Goal: Task Accomplishment & Management: Manage account settings

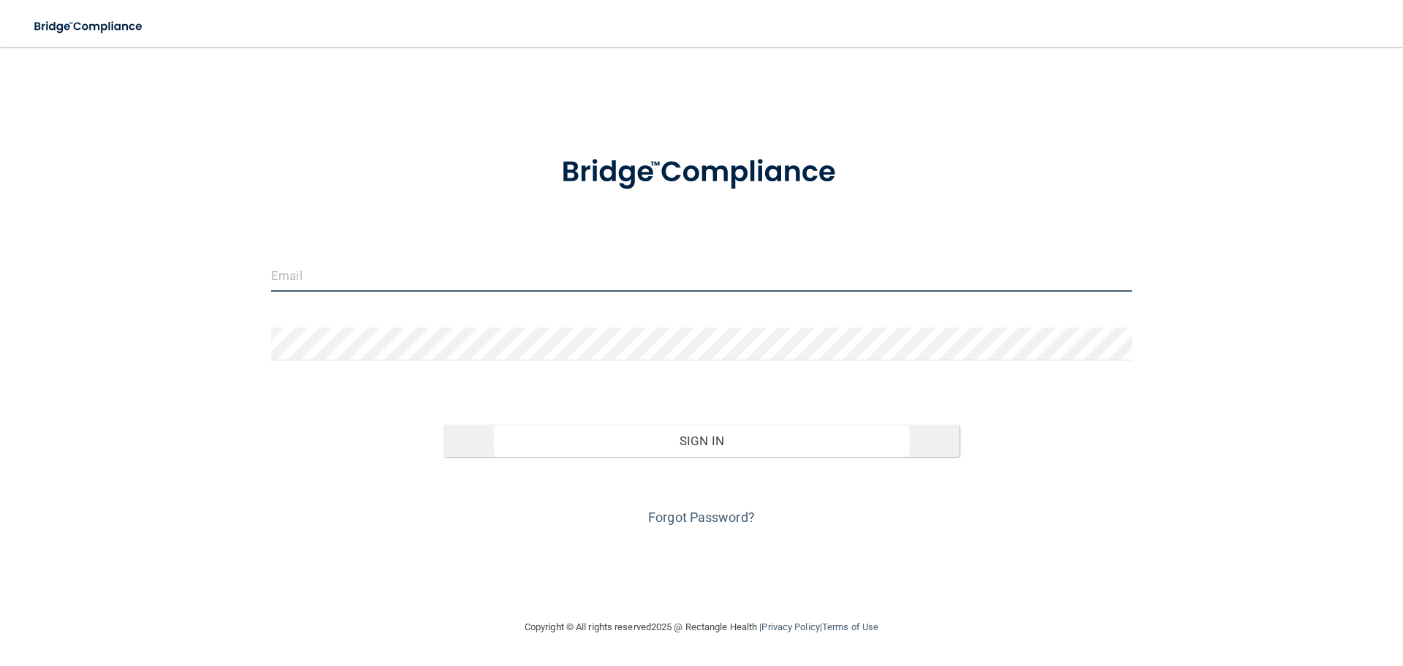
type input "[EMAIL_ADDRESS][DOMAIN_NAME]"
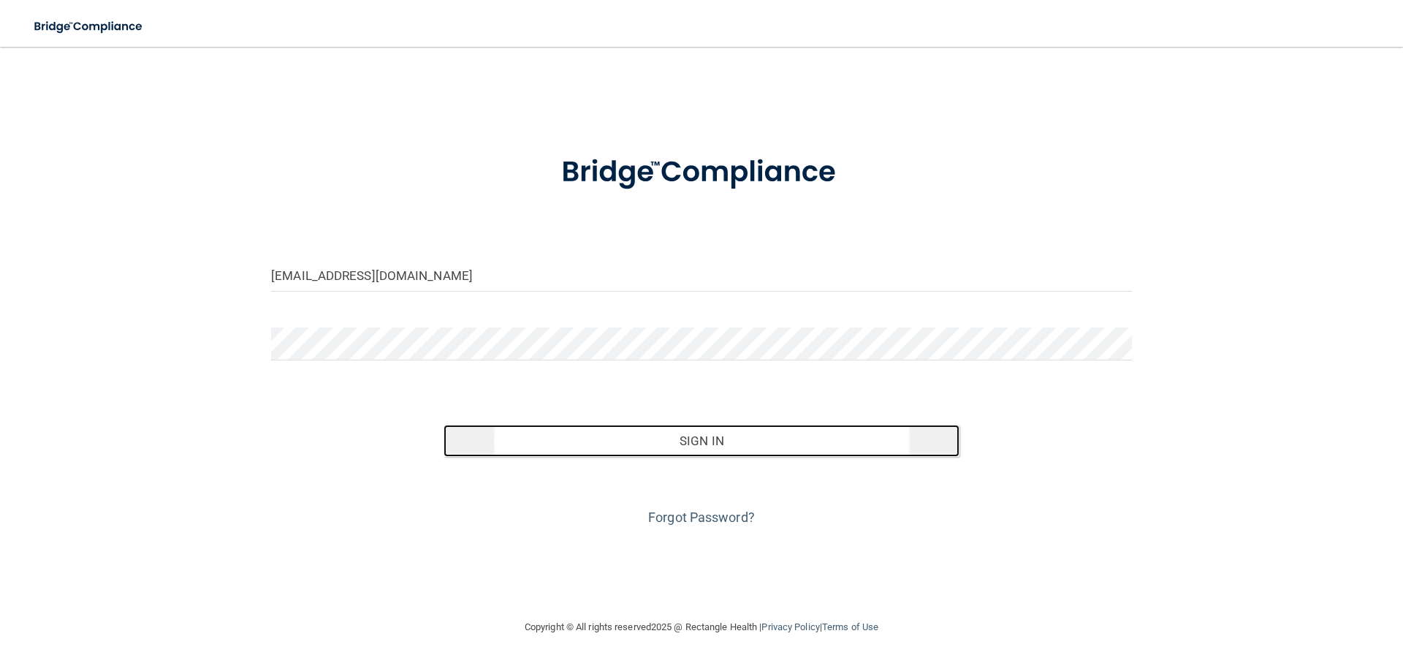
click at [619, 440] on button "Sign In" at bounding box center [702, 441] width 517 height 32
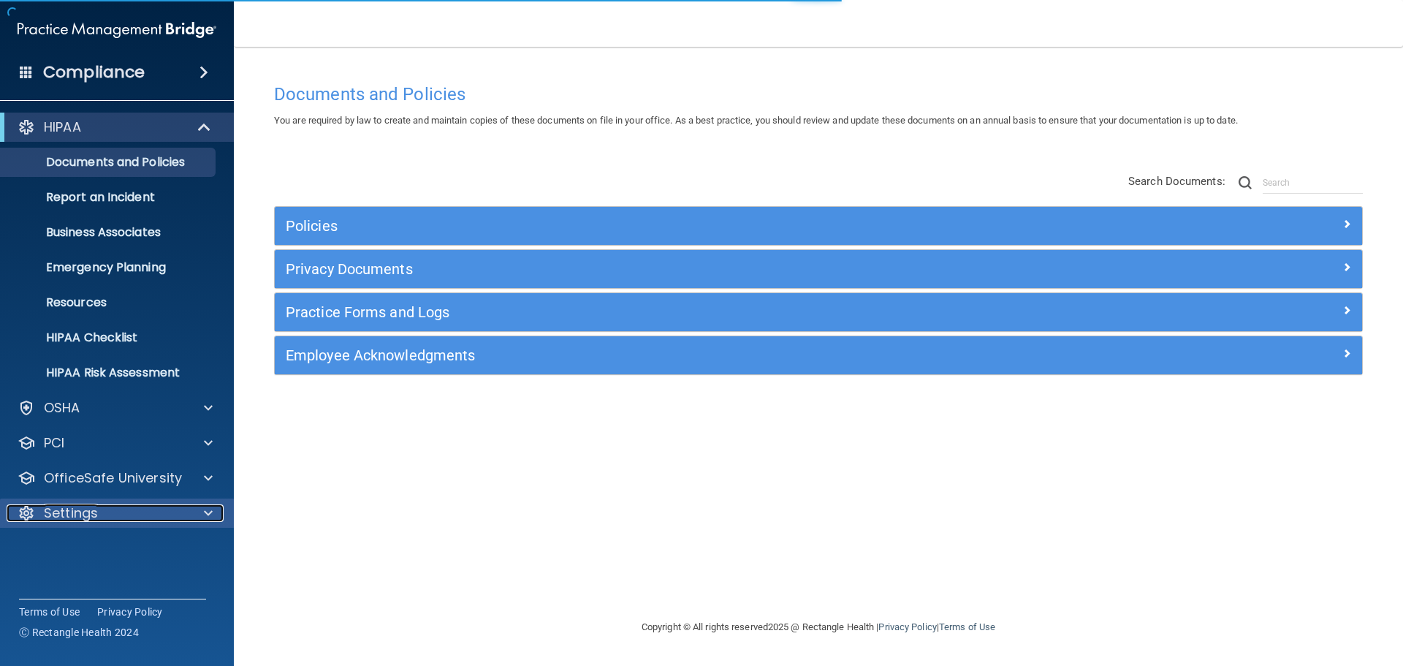
click at [58, 517] on p "Settings" at bounding box center [71, 513] width 54 height 18
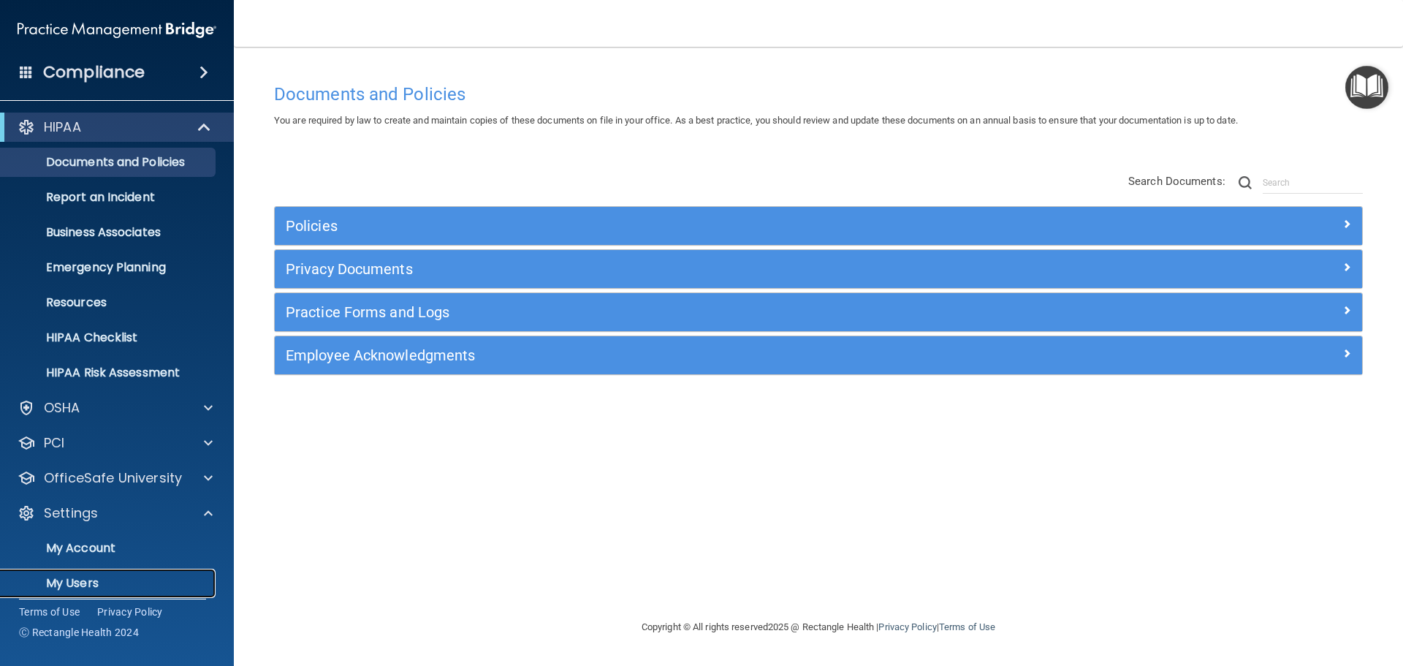
click at [91, 587] on p "My Users" at bounding box center [110, 583] width 200 height 15
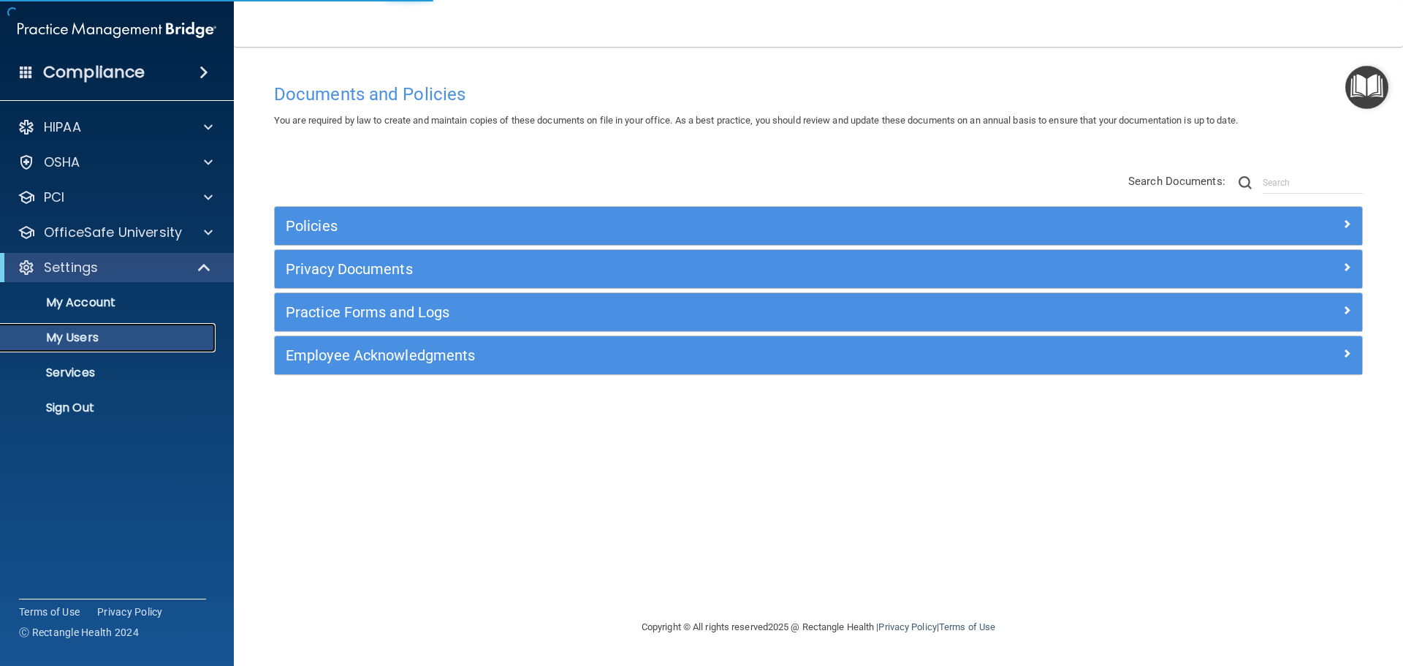
select select "20"
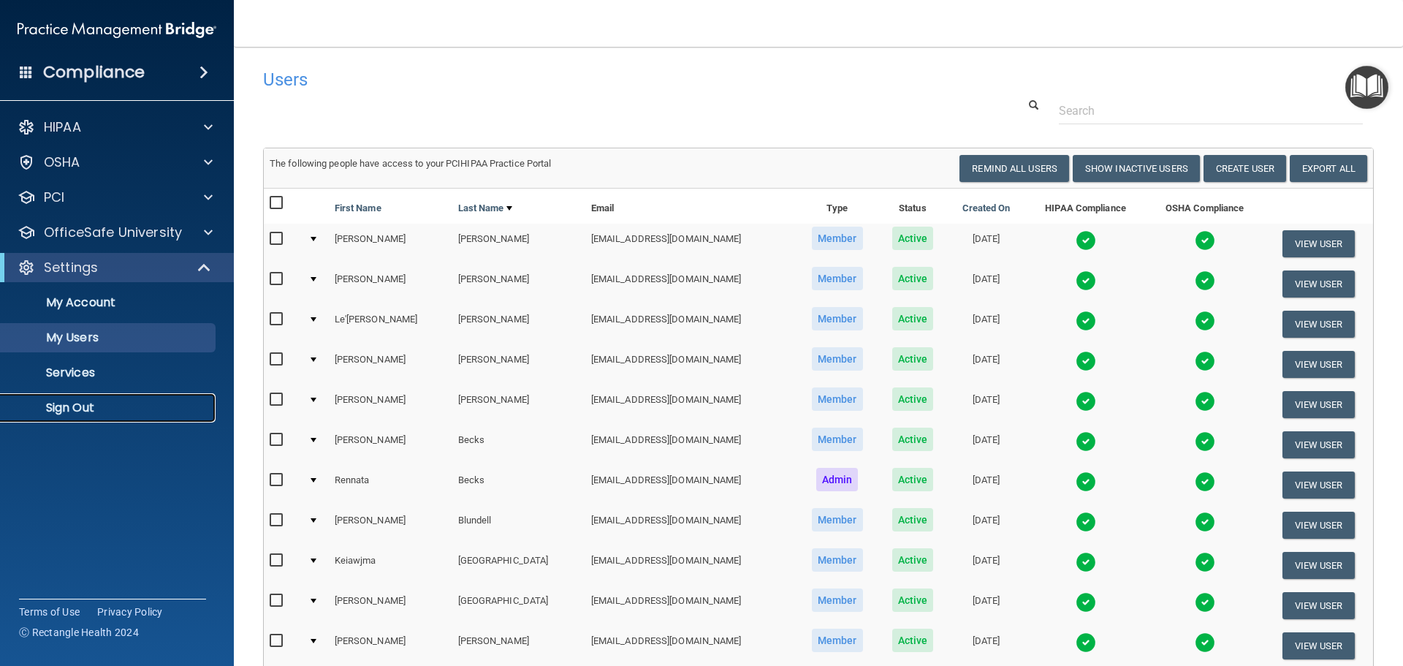
click at [67, 411] on p "Sign Out" at bounding box center [110, 408] width 200 height 15
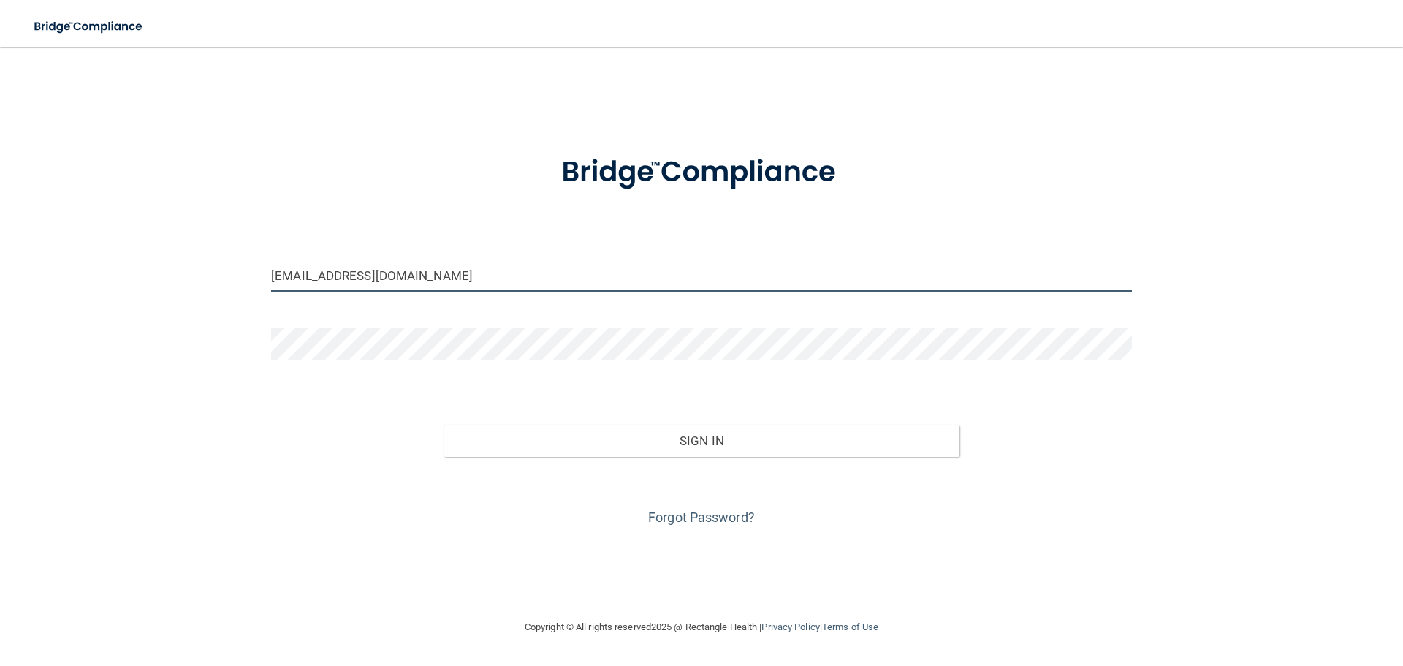
click at [487, 281] on input "[EMAIL_ADDRESS][DOMAIN_NAME]" at bounding box center [701, 275] width 861 height 33
type input "[EMAIL_ADDRESS][DOMAIN_NAME]"
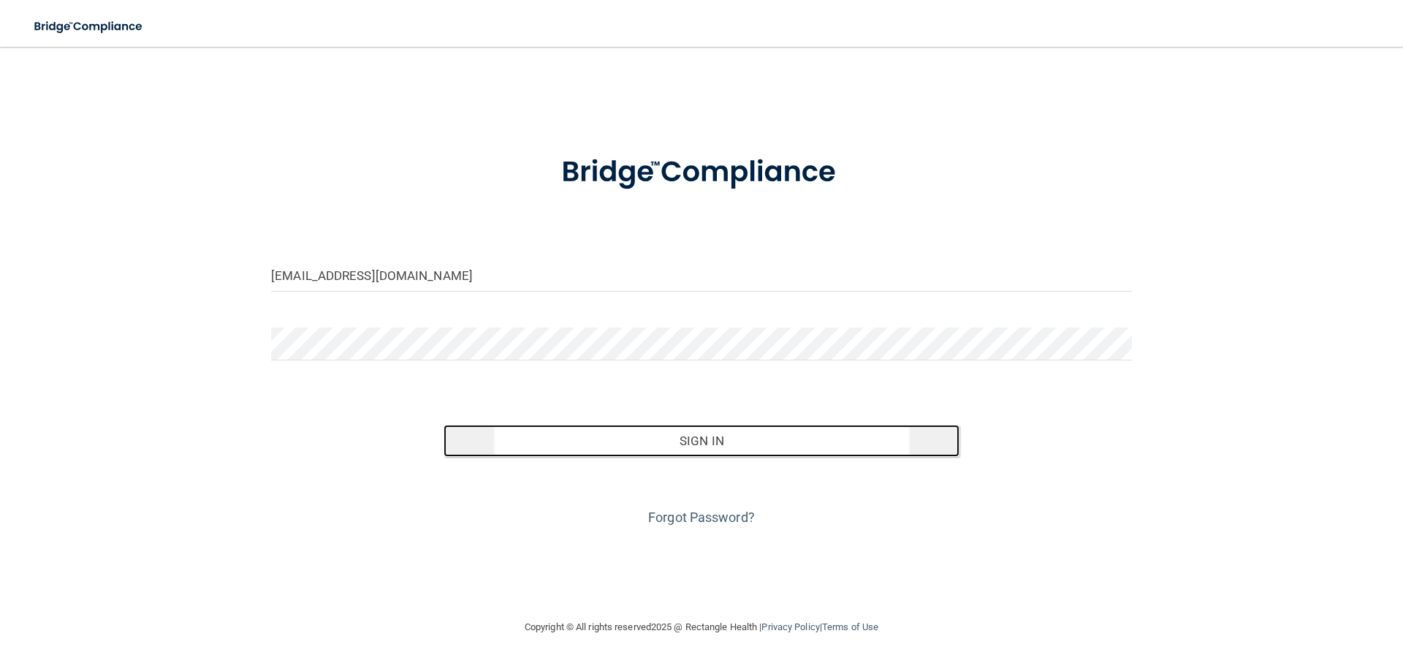
click at [714, 452] on button "Sign In" at bounding box center [702, 441] width 517 height 32
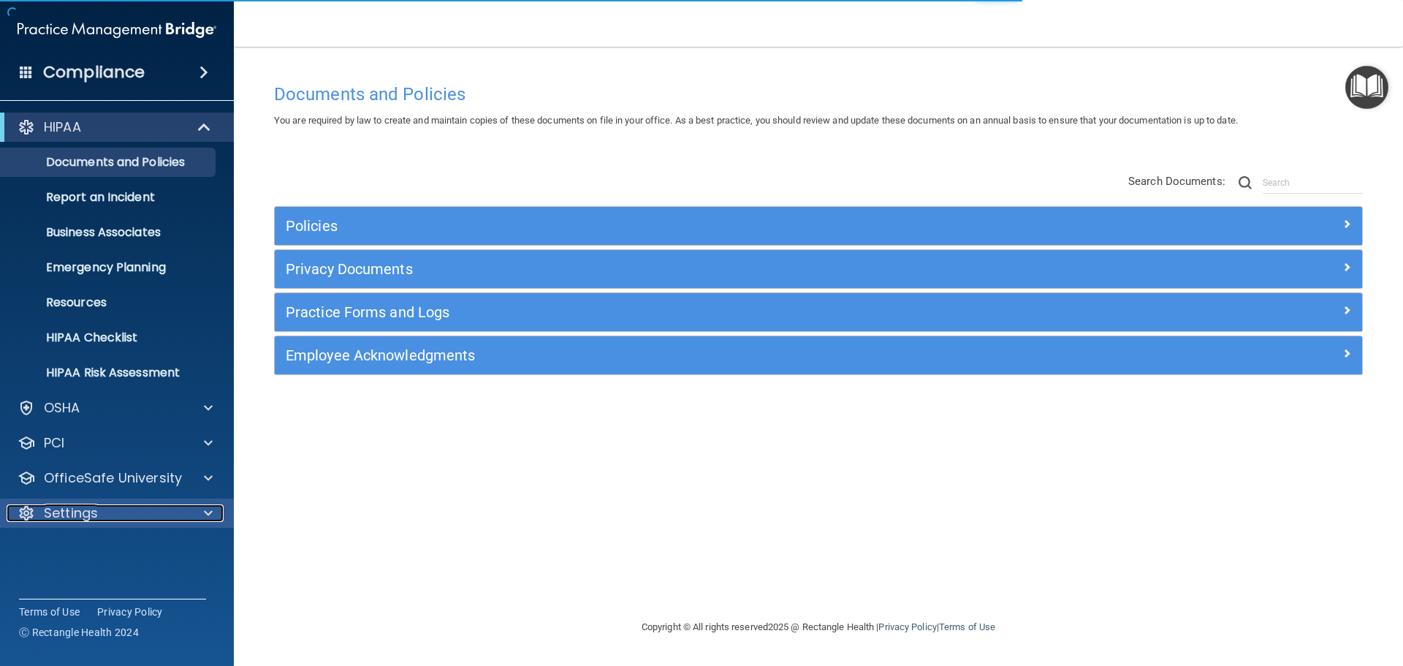
click at [86, 510] on p "Settings" at bounding box center [71, 513] width 54 height 18
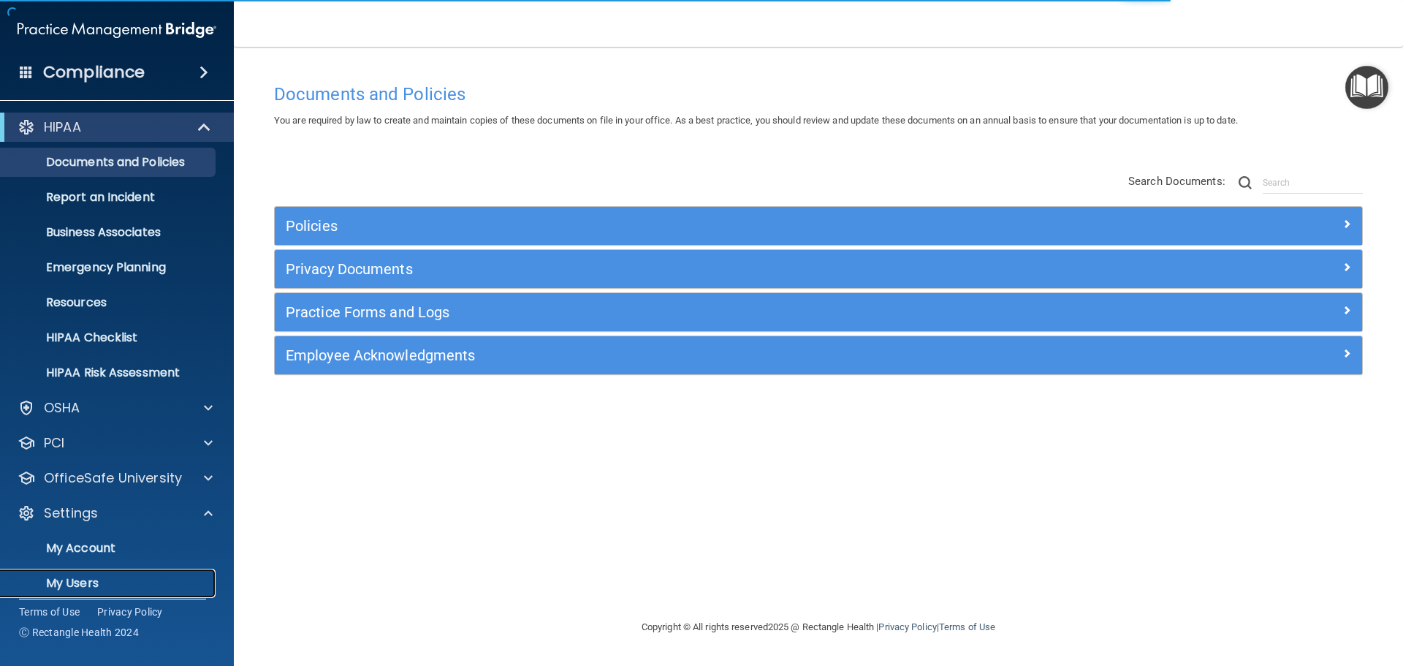
click at [64, 583] on p "My Users" at bounding box center [110, 583] width 200 height 15
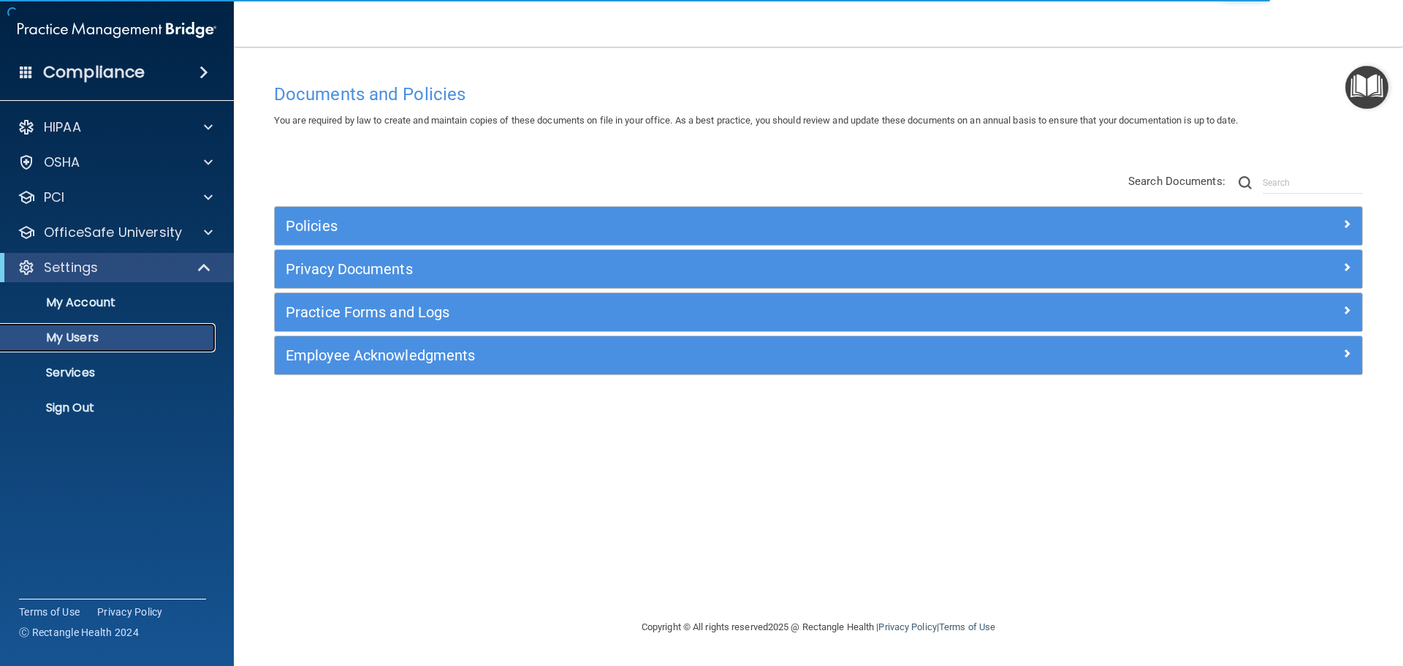
select select "20"
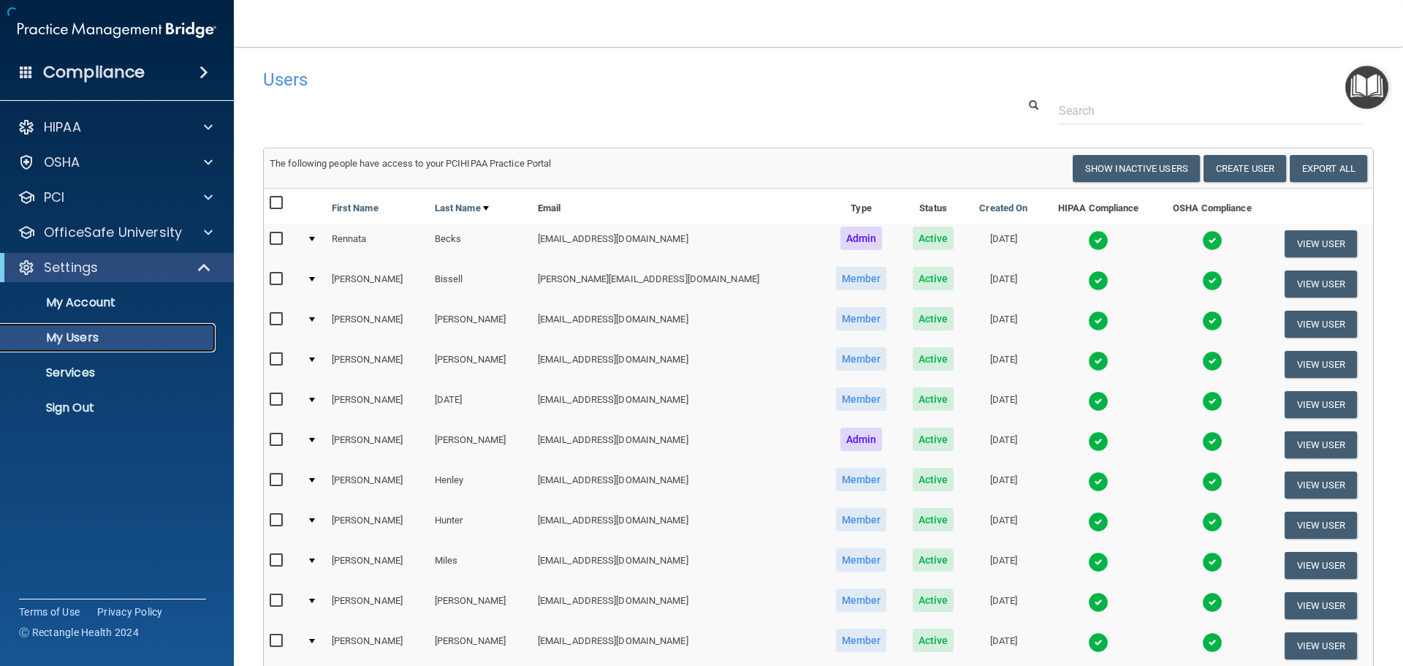
click at [72, 335] on p "My Users" at bounding box center [110, 337] width 200 height 15
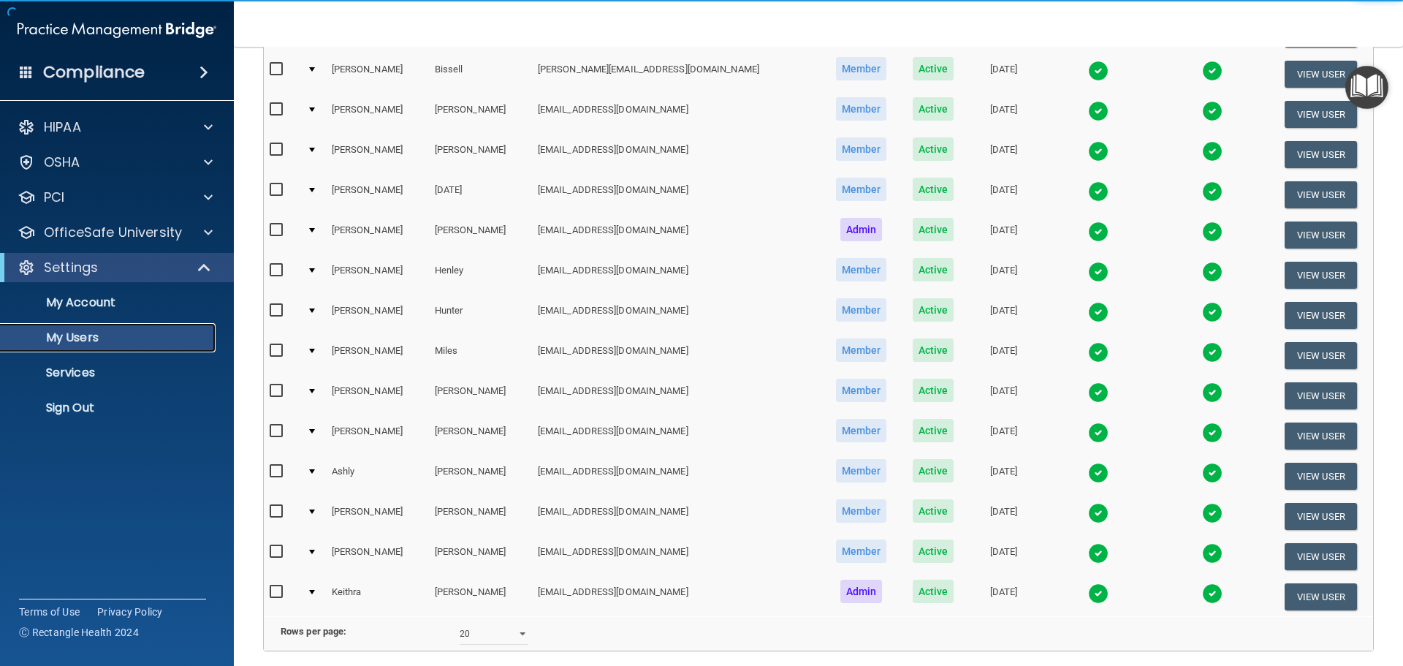
scroll to position [343, 0]
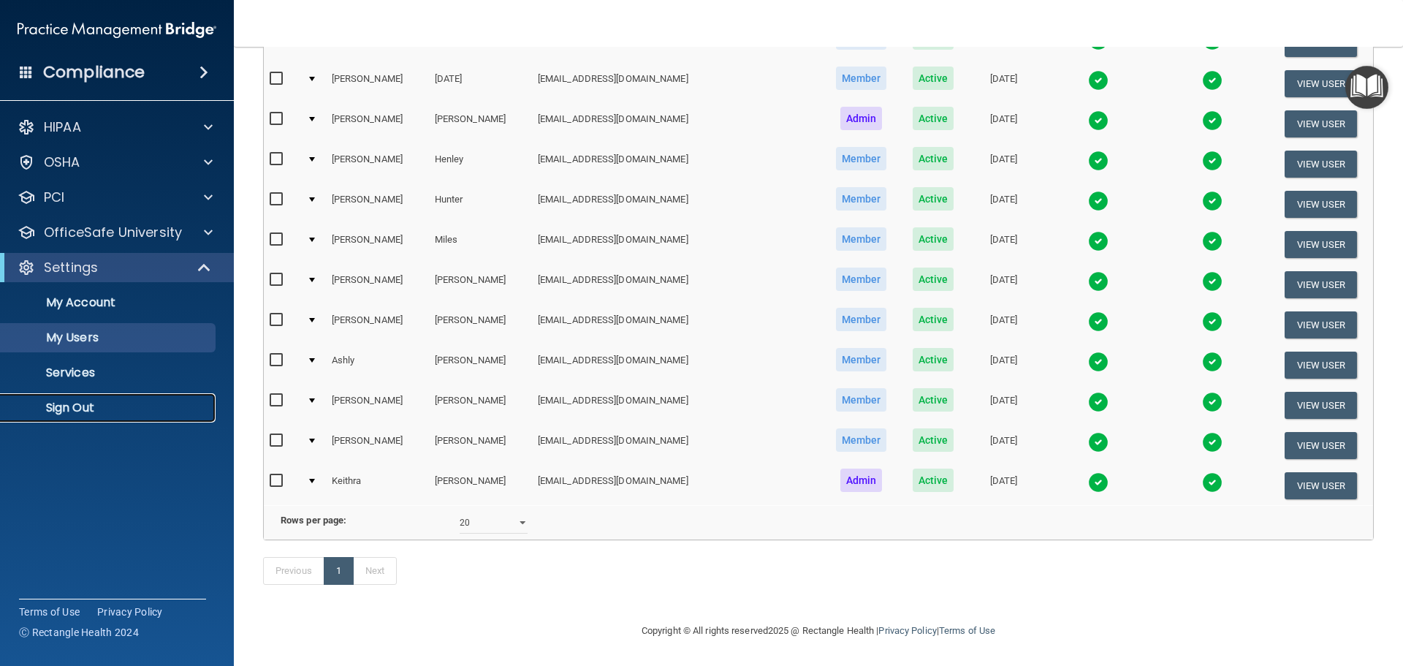
click at [88, 412] on p "Sign Out" at bounding box center [110, 408] width 200 height 15
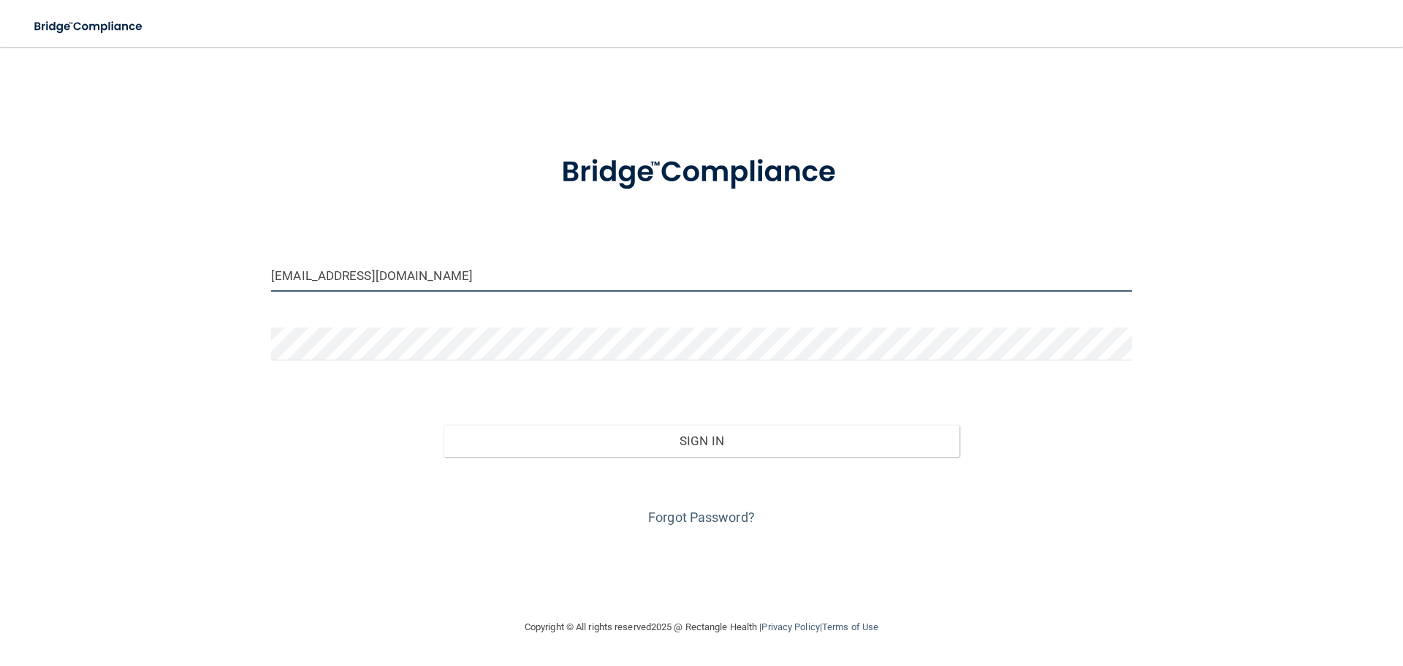
click at [409, 276] on input "[EMAIL_ADDRESS][DOMAIN_NAME]" at bounding box center [701, 275] width 861 height 33
type input "[EMAIL_ADDRESS][DOMAIN_NAME]"
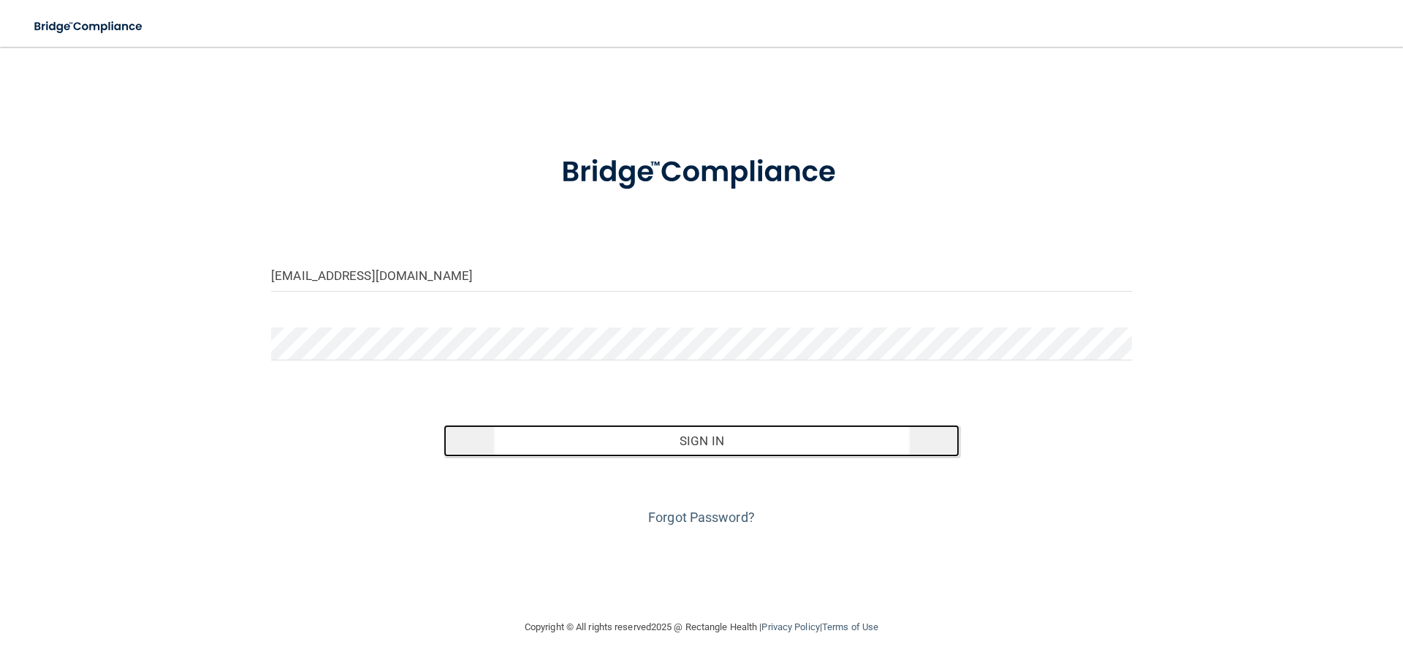
click at [640, 439] on button "Sign In" at bounding box center [702, 441] width 517 height 32
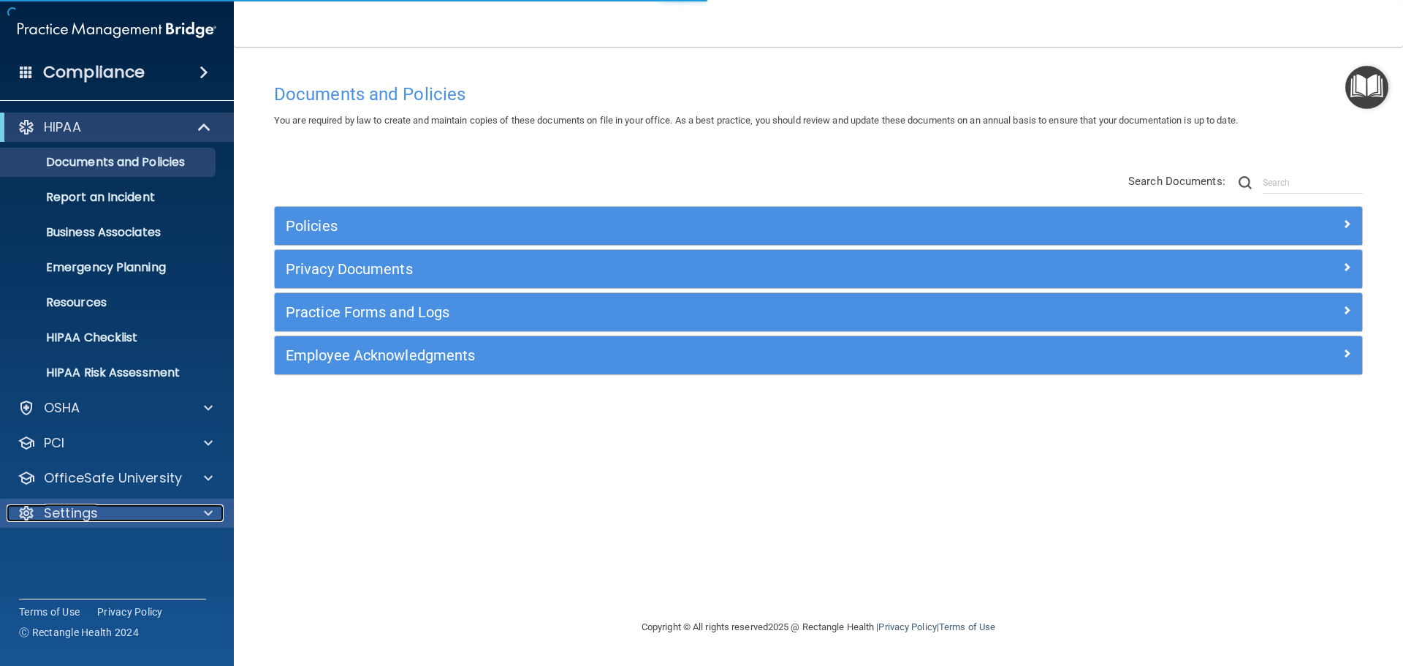
click at [94, 515] on p "Settings" at bounding box center [71, 513] width 54 height 18
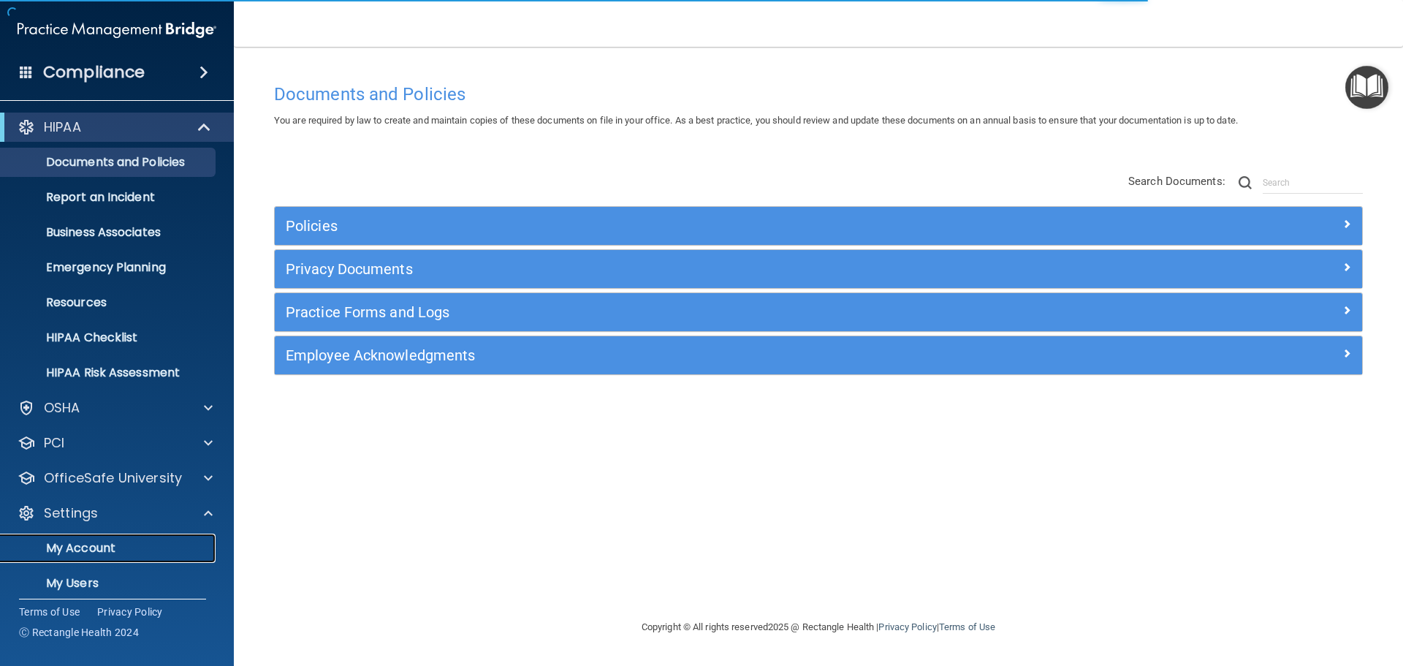
drag, startPoint x: 84, startPoint y: 547, endPoint x: 115, endPoint y: 544, distance: 31.6
click at [85, 547] on p "My Account" at bounding box center [110, 548] width 200 height 15
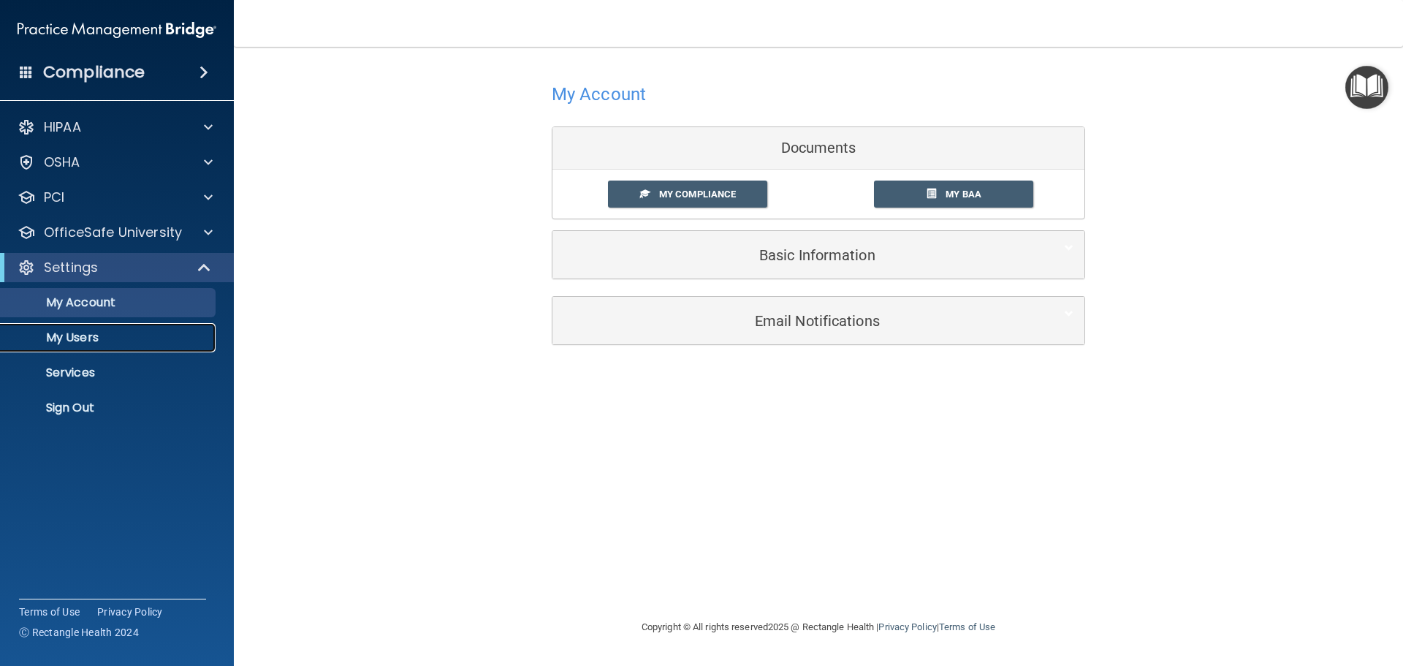
click at [77, 341] on p "My Users" at bounding box center [110, 337] width 200 height 15
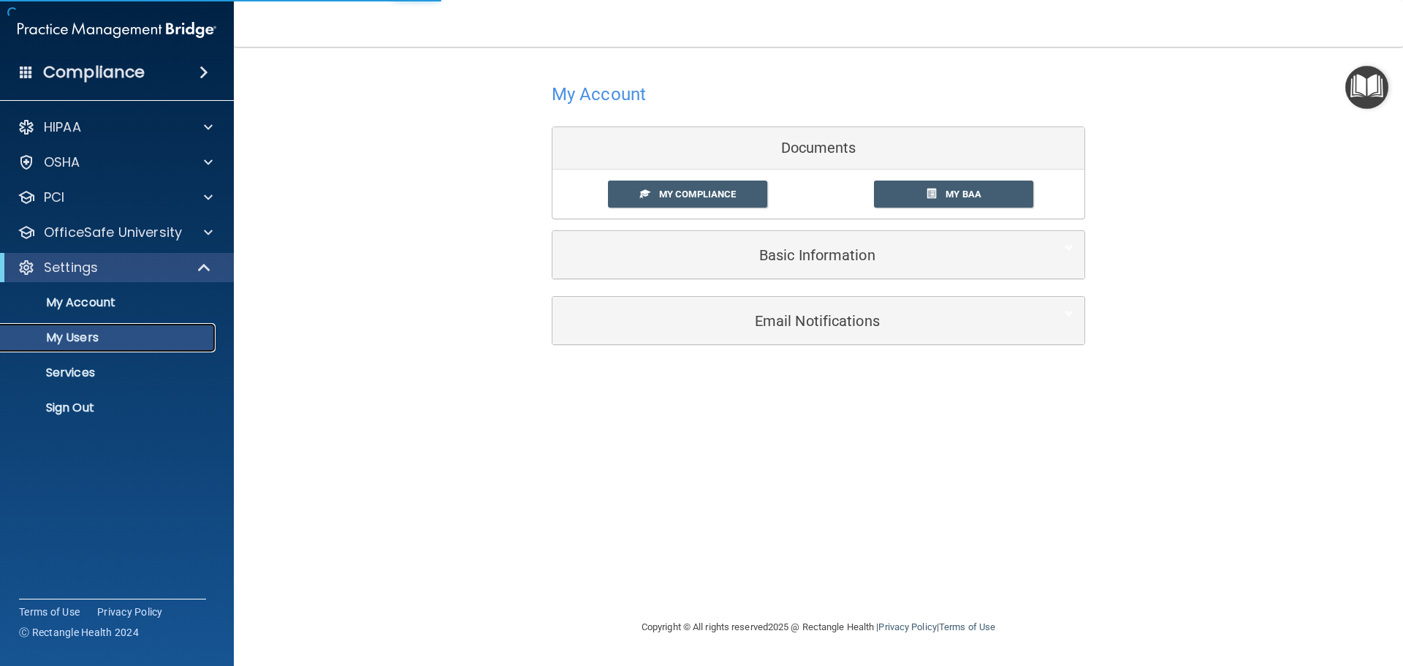
select select "20"
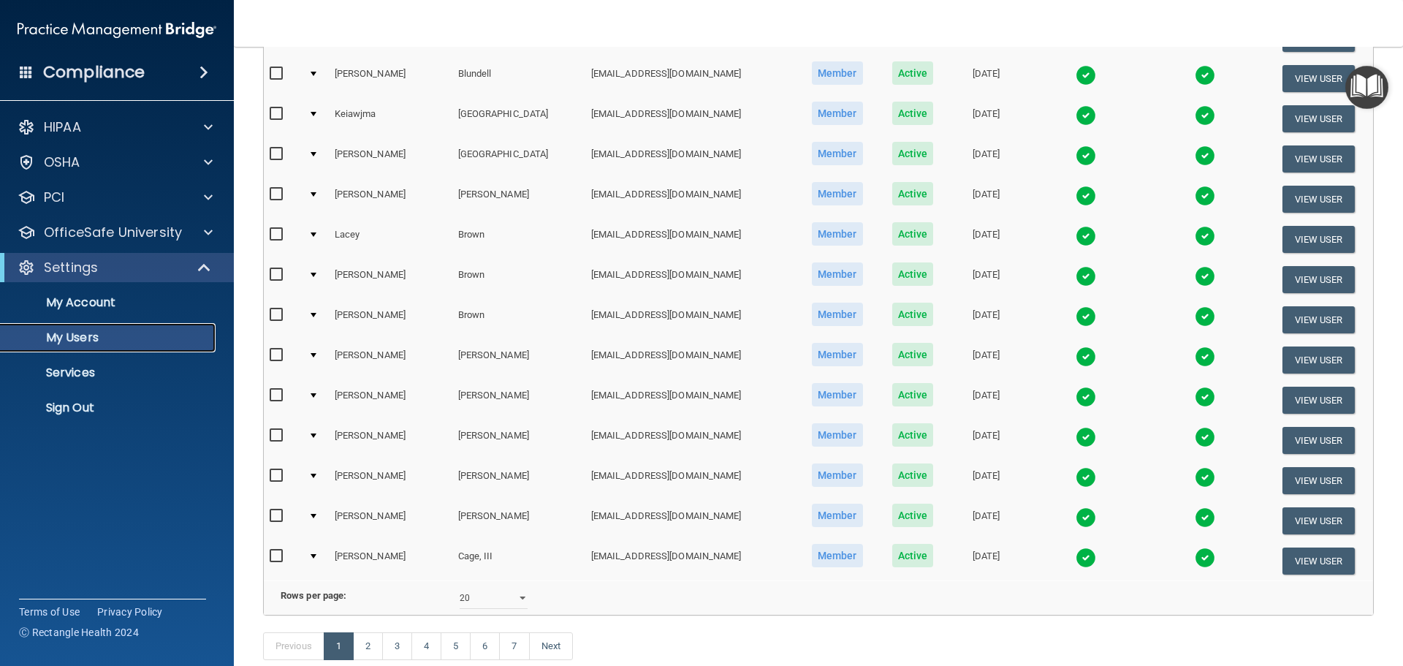
scroll to position [544, 0]
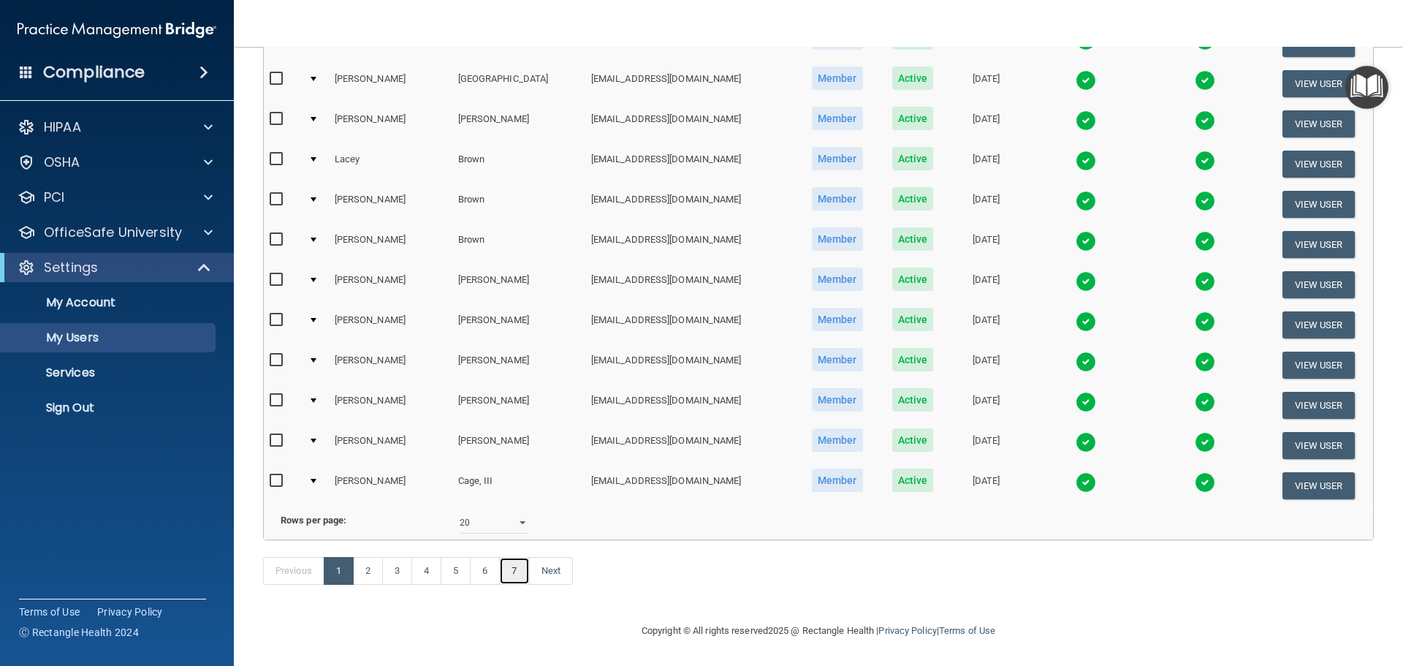
click at [520, 574] on link "7" at bounding box center [514, 571] width 30 height 28
select select "20"
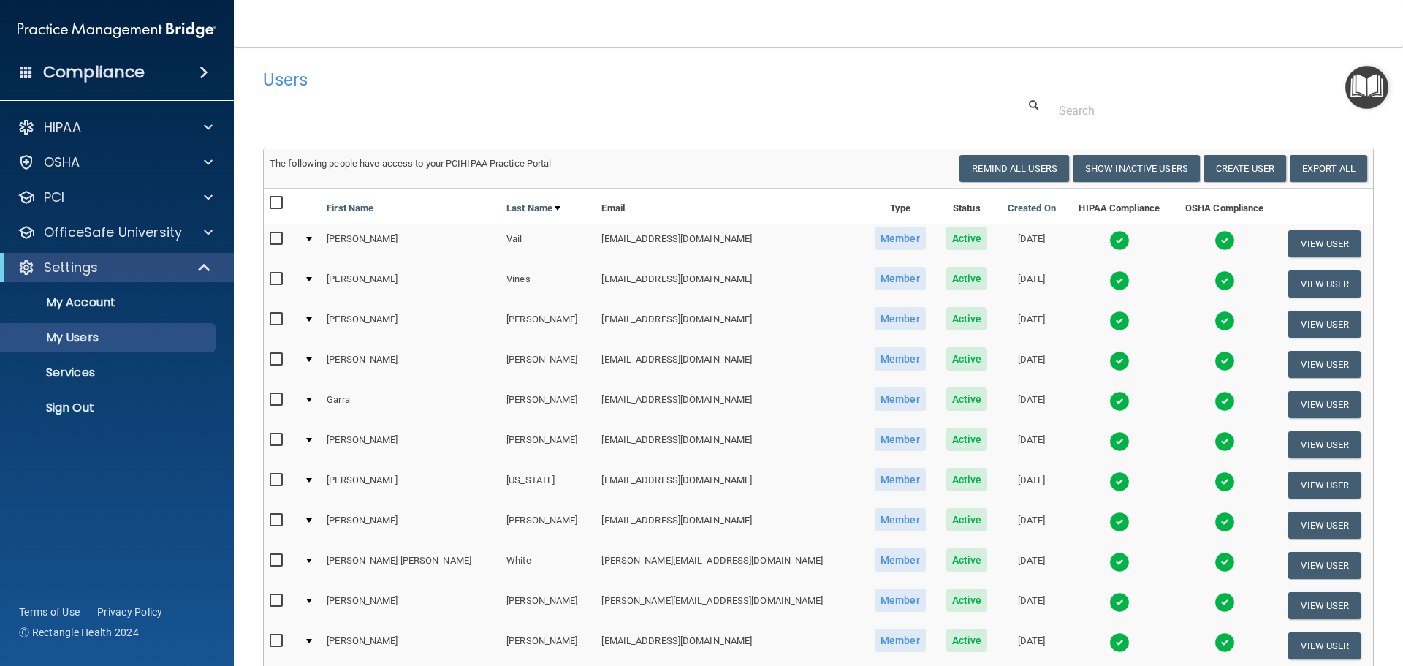
click at [1110, 523] on img at bounding box center [1120, 522] width 20 height 20
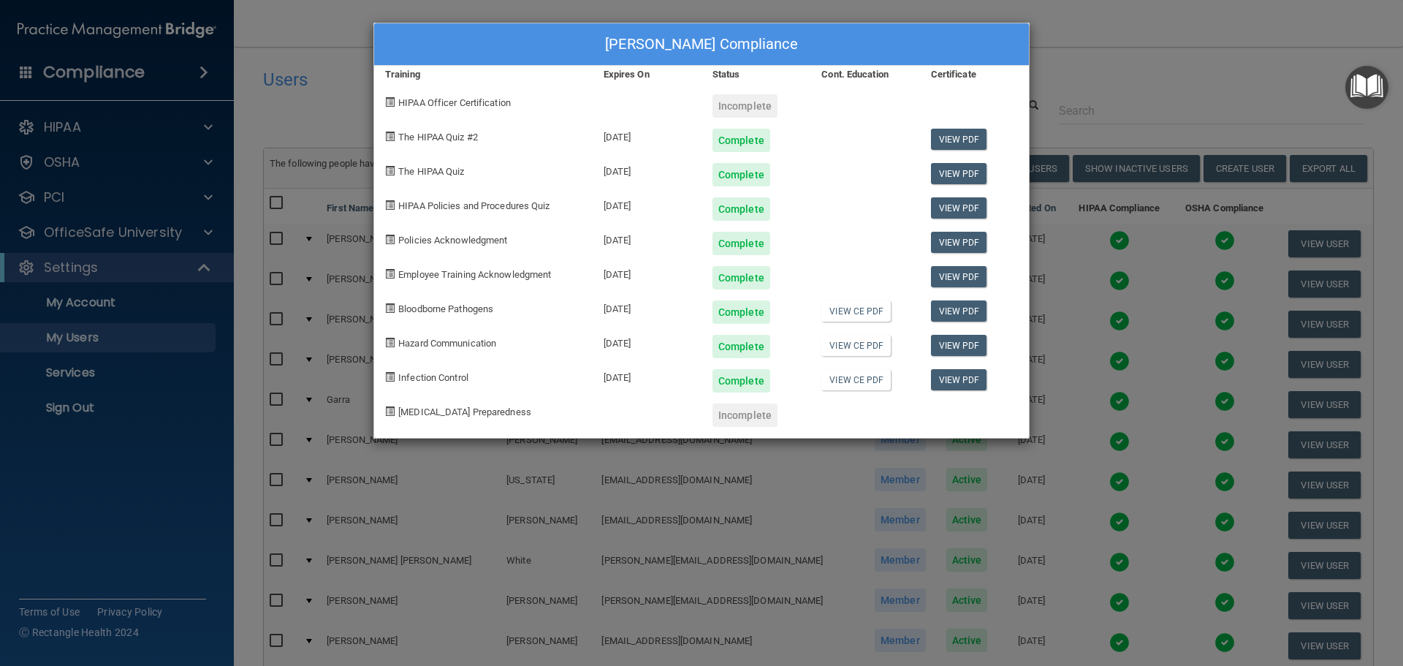
click at [1085, 17] on div "[PERSON_NAME] Compliance Training Expires On Status Cont. Education Certificate…" at bounding box center [701, 333] width 1403 height 666
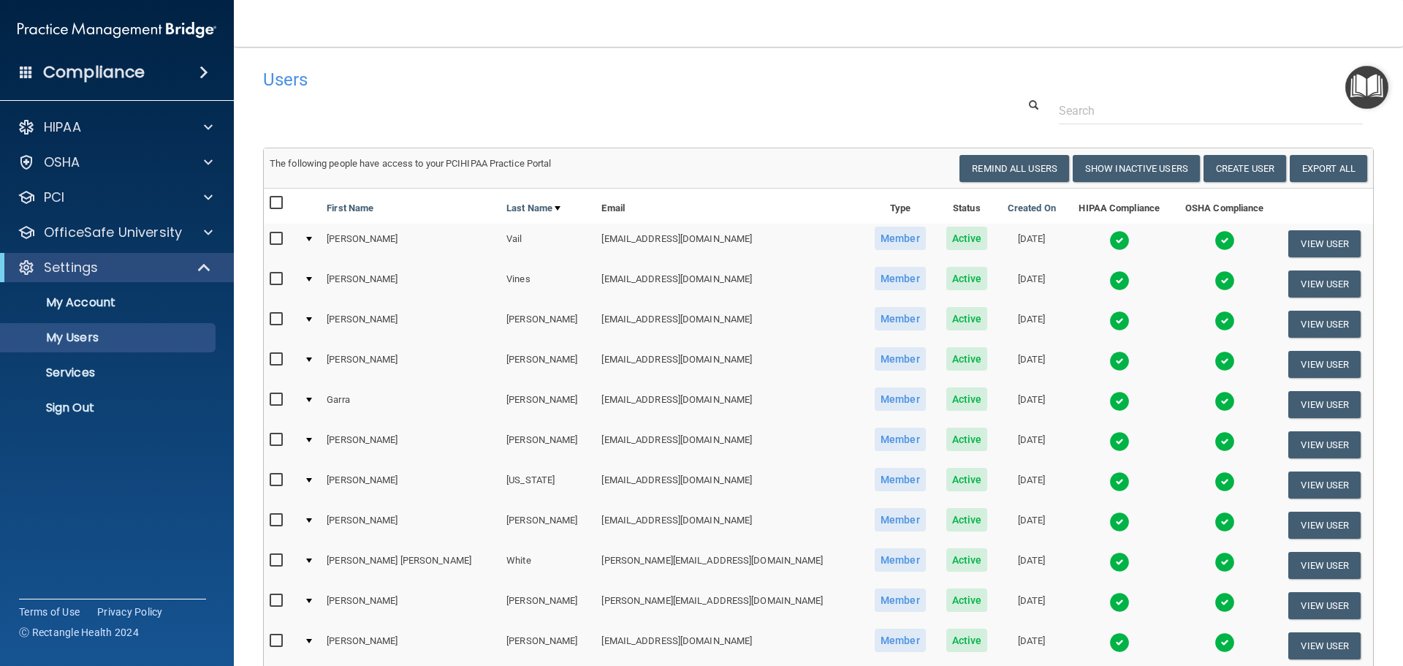
click at [1066, 164] on div "Users Success! New user created. × Error! The user couldn't be created. × Succe…" at bounding box center [818, 534] width 1111 height 947
